Goal: Task Accomplishment & Management: Manage account settings

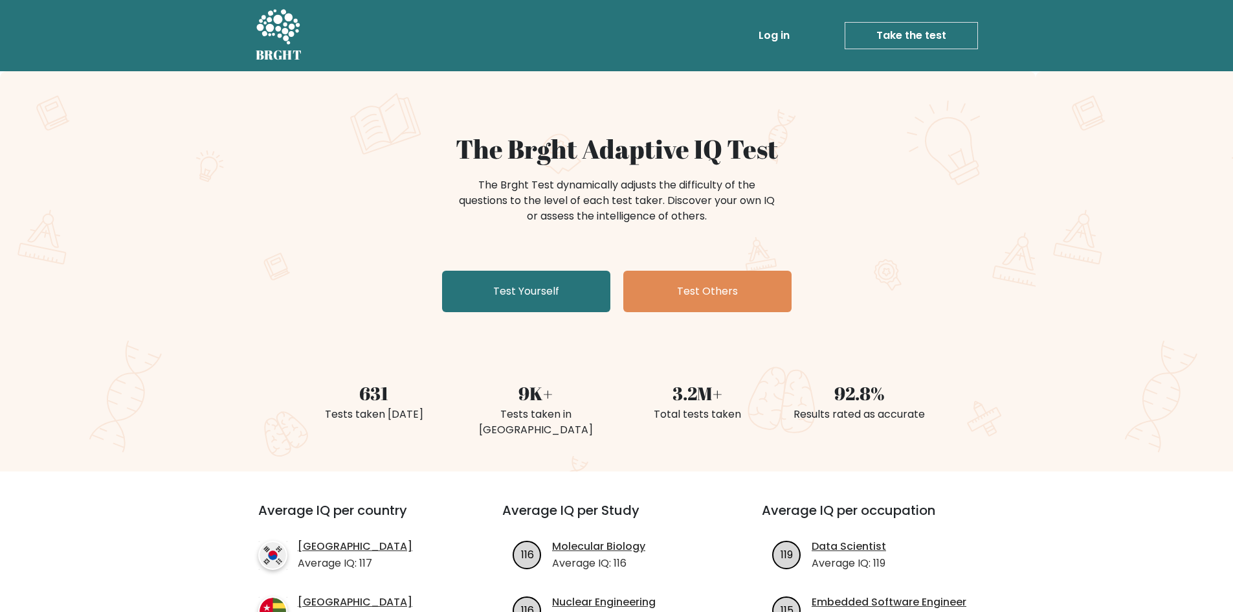
click at [768, 41] on link "Log in" at bounding box center [773, 36] width 41 height 26
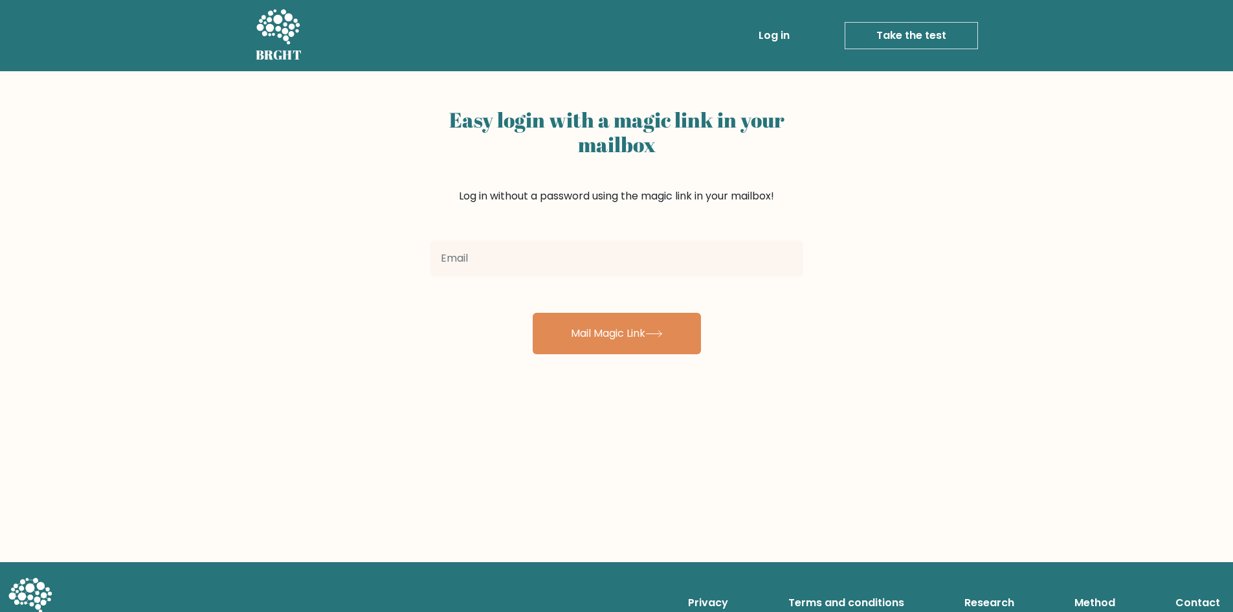
click at [573, 259] on input "email" at bounding box center [616, 258] width 373 height 36
type input "[EMAIL_ADDRESS][DOMAIN_NAME]"
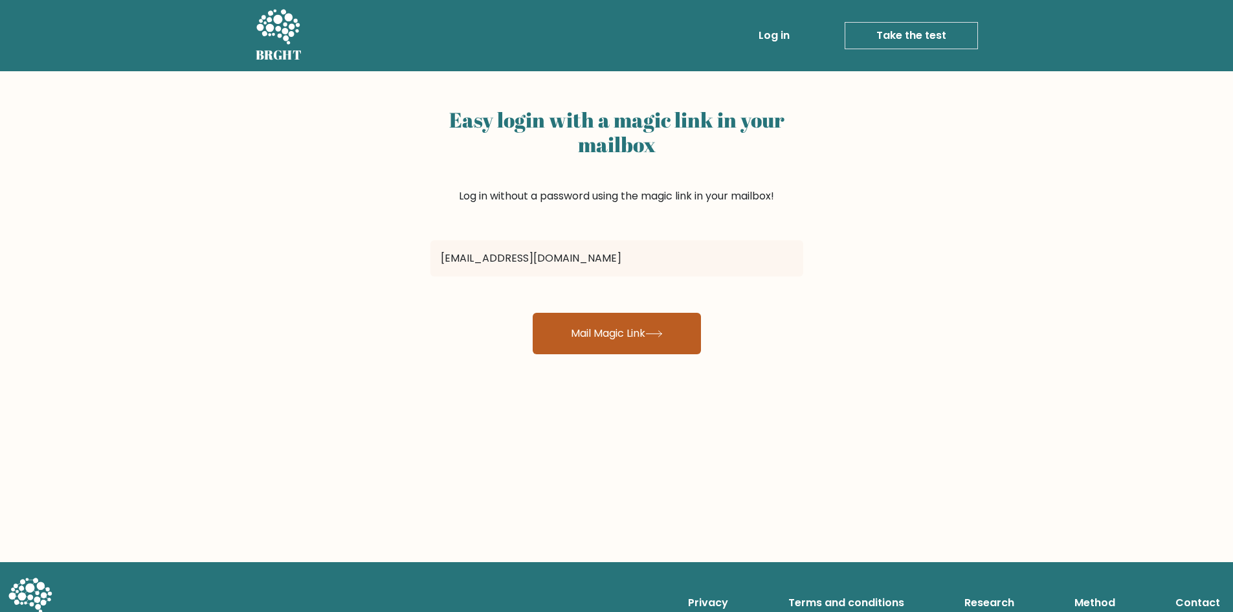
click at [582, 322] on button "Mail Magic Link" at bounding box center [617, 333] width 168 height 41
